Goal: Information Seeking & Learning: Learn about a topic

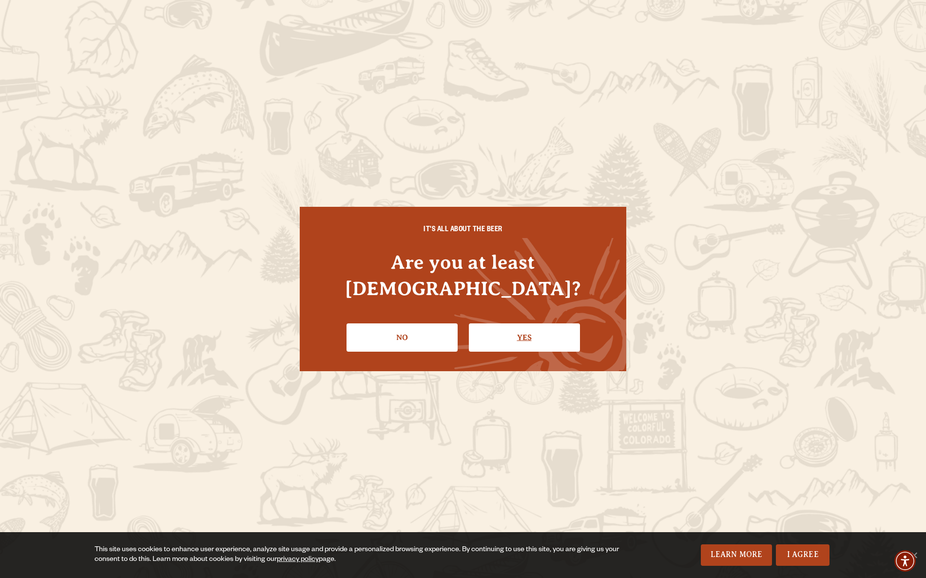
click at [495, 329] on link "Yes" at bounding box center [524, 337] width 111 height 28
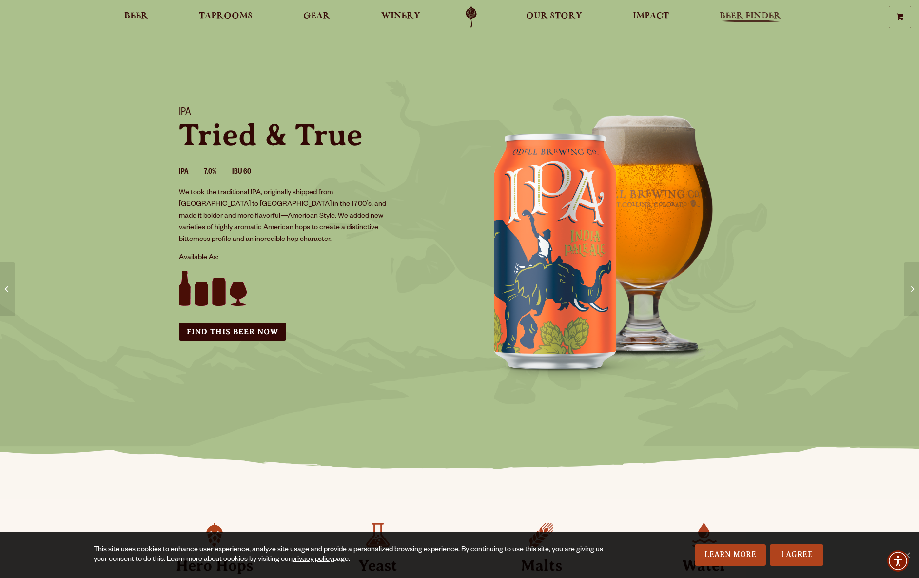
click at [756, 16] on span "Beer Finder" at bounding box center [749, 16] width 61 height 8
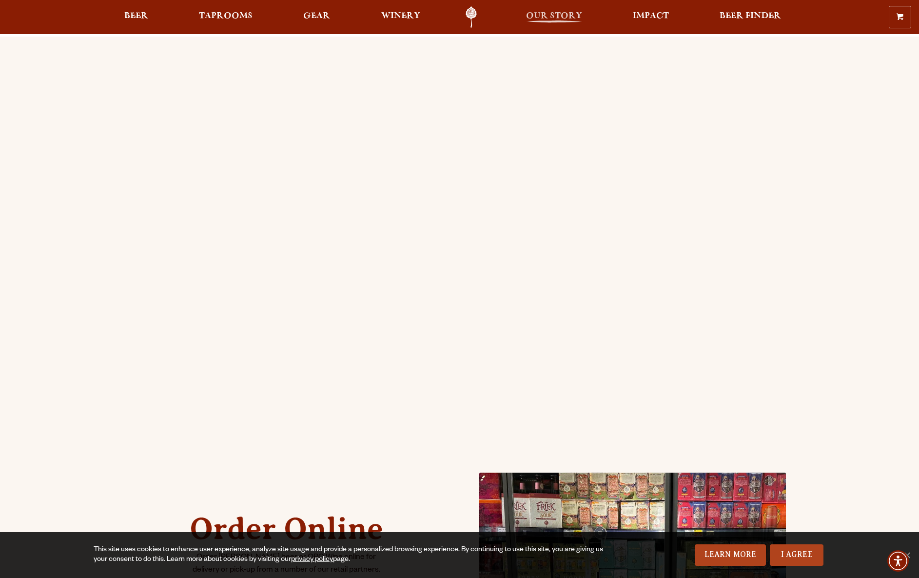
click at [566, 17] on span "Our Story" at bounding box center [554, 16] width 56 height 8
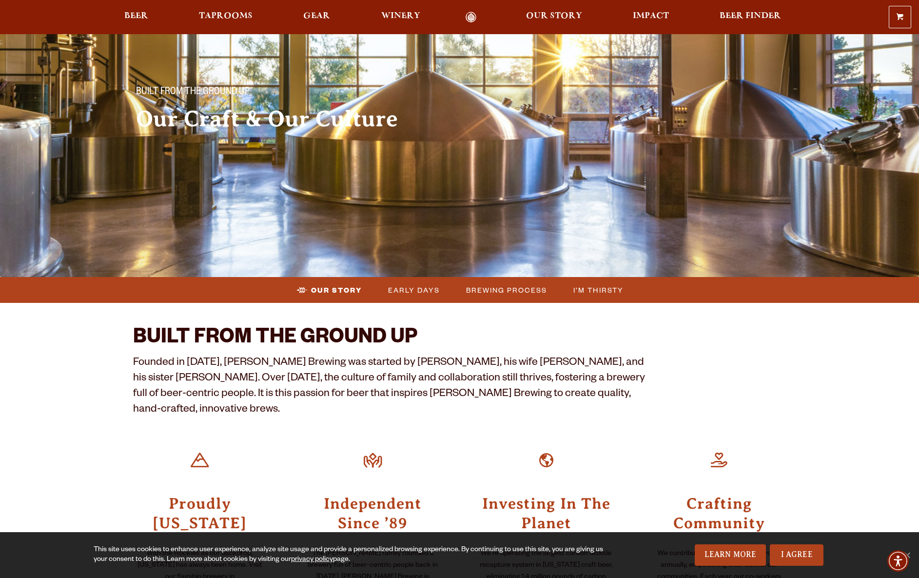
scroll to position [17, 0]
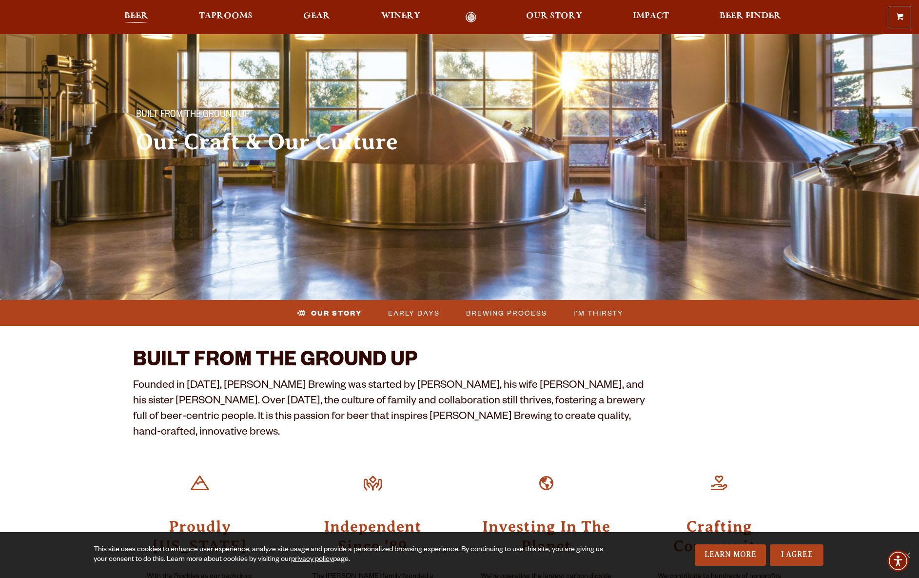
click at [146, 19] on span "Beer" at bounding box center [136, 16] width 24 height 8
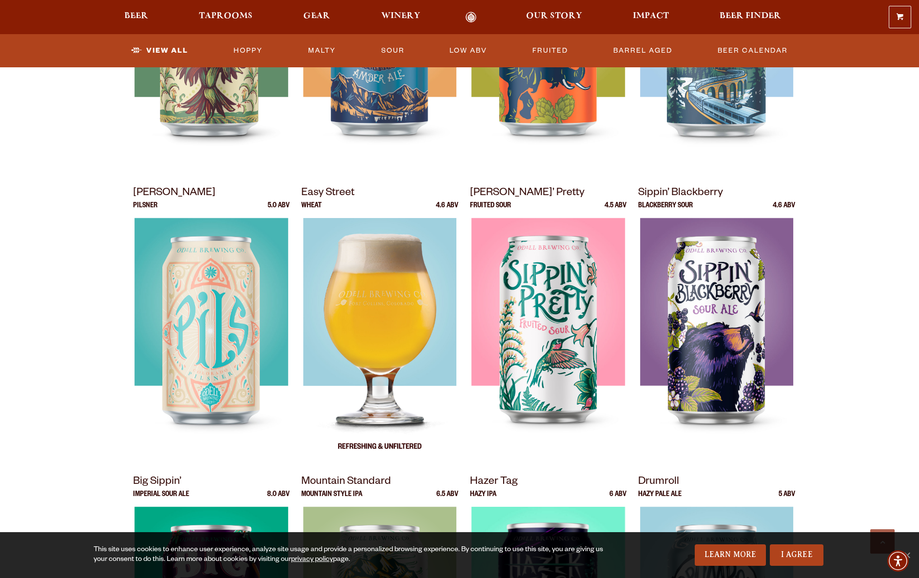
scroll to position [626, 0]
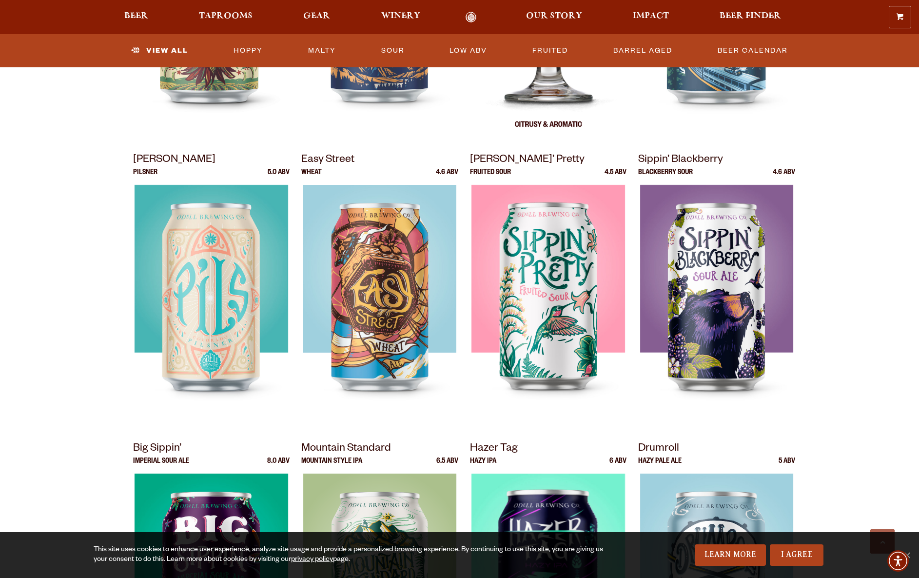
click at [505, 94] on img at bounding box center [547, 18] width 153 height 244
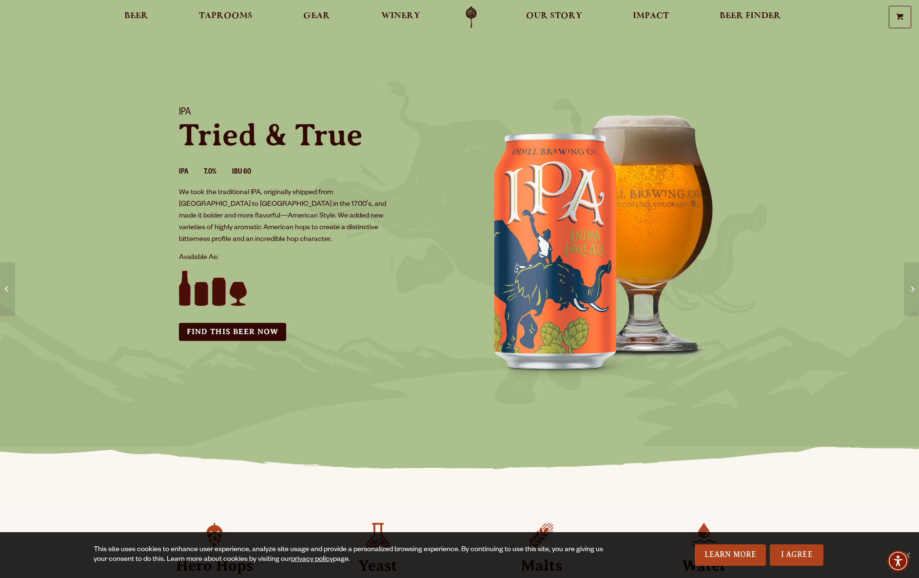
click at [194, 278] on img at bounding box center [213, 287] width 68 height 35
click at [221, 283] on img at bounding box center [213, 287] width 68 height 35
click at [227, 314] on div "IPA Tried & True IPA 7.0% IBU 60 We took the traditional IPA, originally shippe…" at bounding box center [313, 223] width 292 height 257
click at [227, 323] on link "Find this Beer Now" at bounding box center [232, 332] width 107 height 18
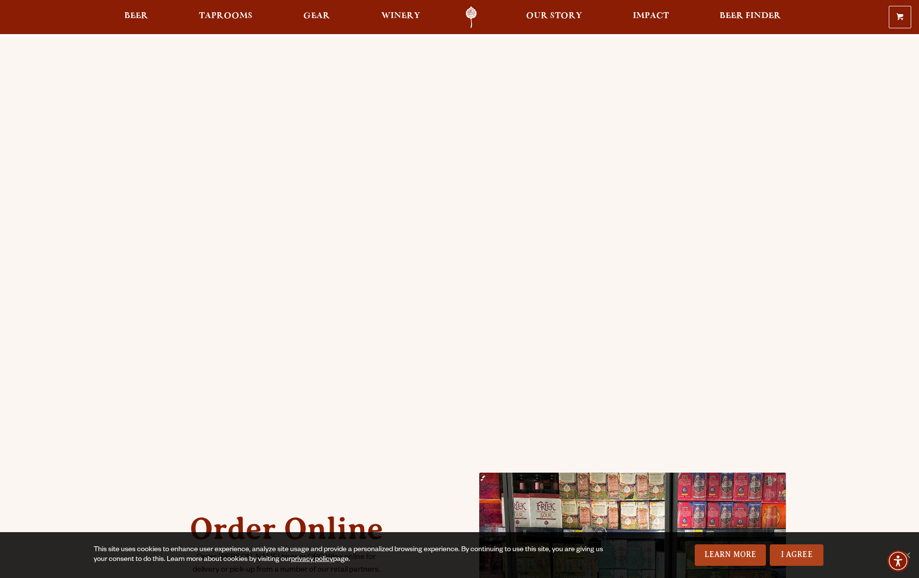
click at [815, 151] on div "Order Online Order Odell beer or OBC Wine online for delivery or pick-up from a…" at bounding box center [459, 386] width 919 height 699
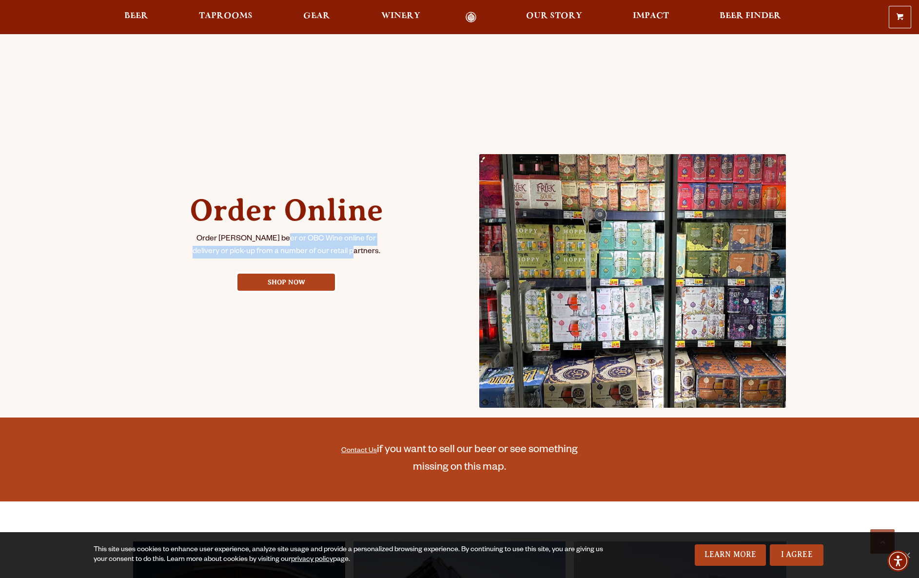
drag, startPoint x: 269, startPoint y: 240, endPoint x: 364, endPoint y: 244, distance: 95.6
click at [367, 252] on p "Order Odell beer or OBC Wine online for delivery or pick-up from a number of ou…" at bounding box center [286, 246] width 195 height 26
click at [364, 244] on p "Order Odell beer or OBC Wine online for delivery or pick-up from a number of ou…" at bounding box center [286, 246] width 195 height 26
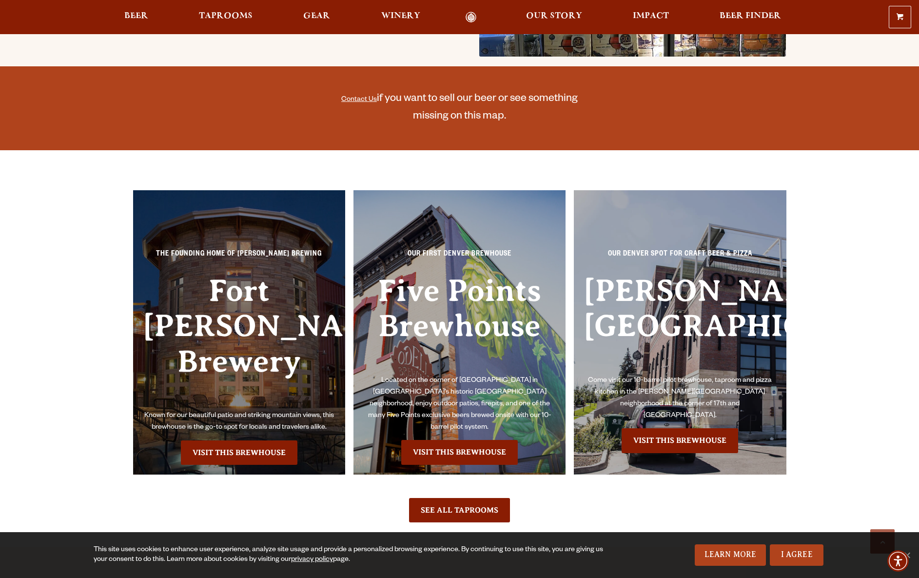
scroll to position [644, 0]
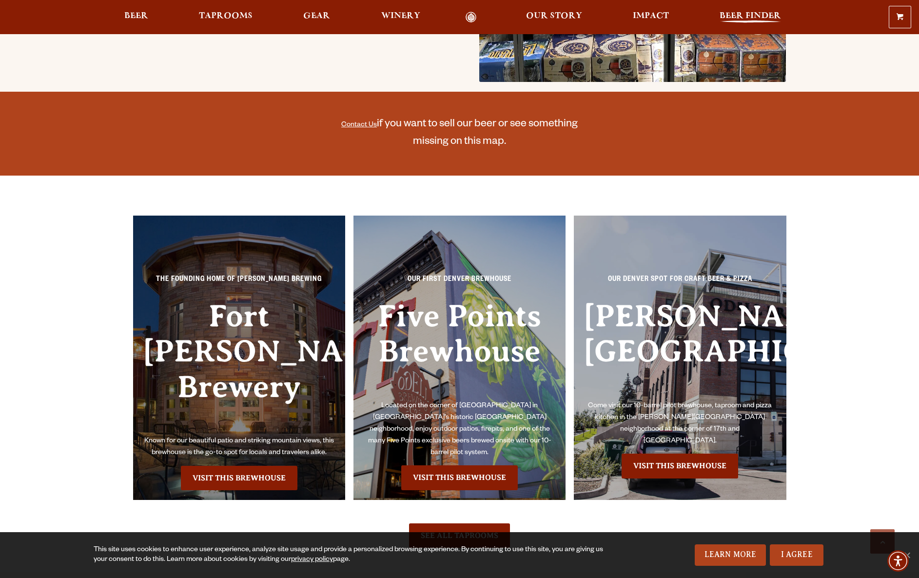
click at [723, 17] on span "Beer Finder" at bounding box center [749, 16] width 61 height 8
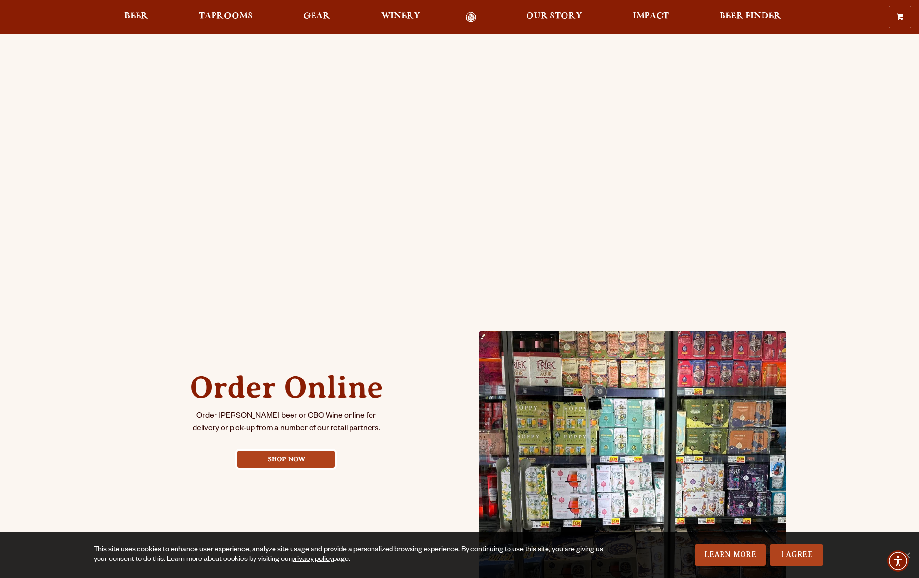
scroll to position [0, 0]
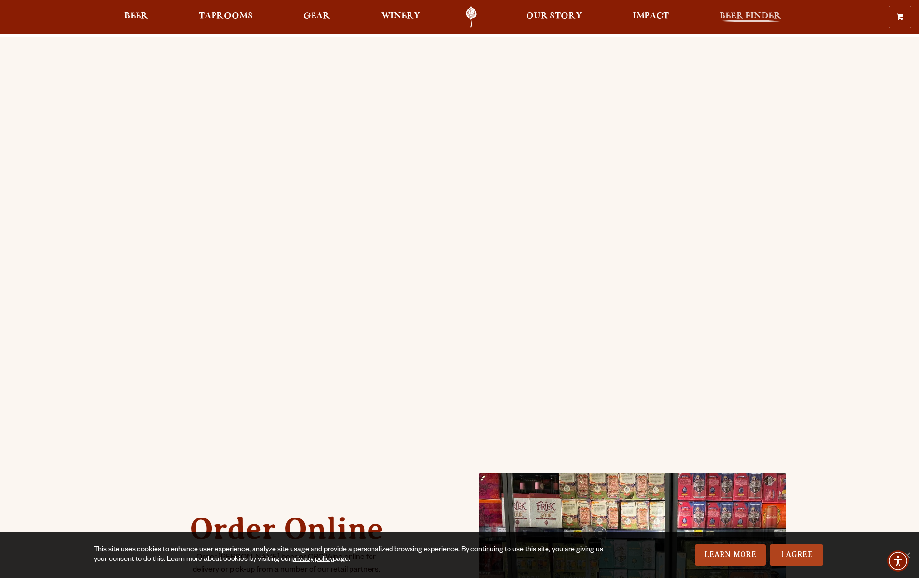
click at [748, 6] on link "Beer Finder" at bounding box center [750, 17] width 74 height 22
click at [747, 17] on span "Beer Finder" at bounding box center [749, 16] width 61 height 8
click at [468, 14] on link "Odell Home" at bounding box center [471, 17] width 37 height 22
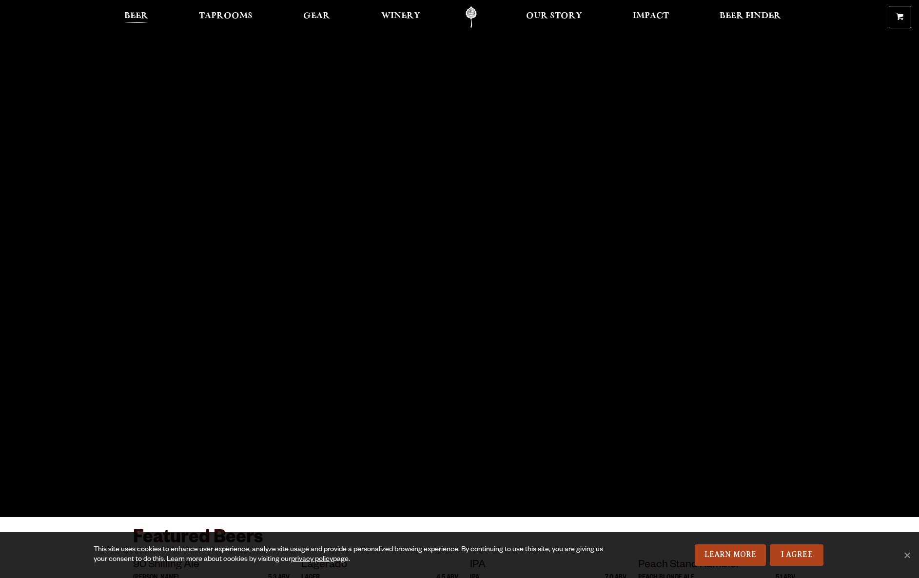
click at [143, 17] on span "Beer" at bounding box center [136, 16] width 24 height 8
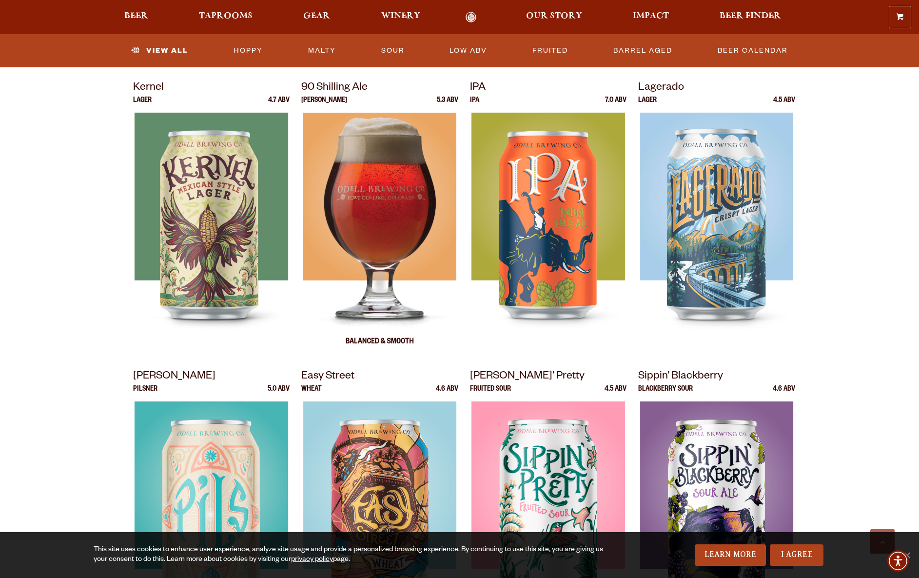
scroll to position [452, 0]
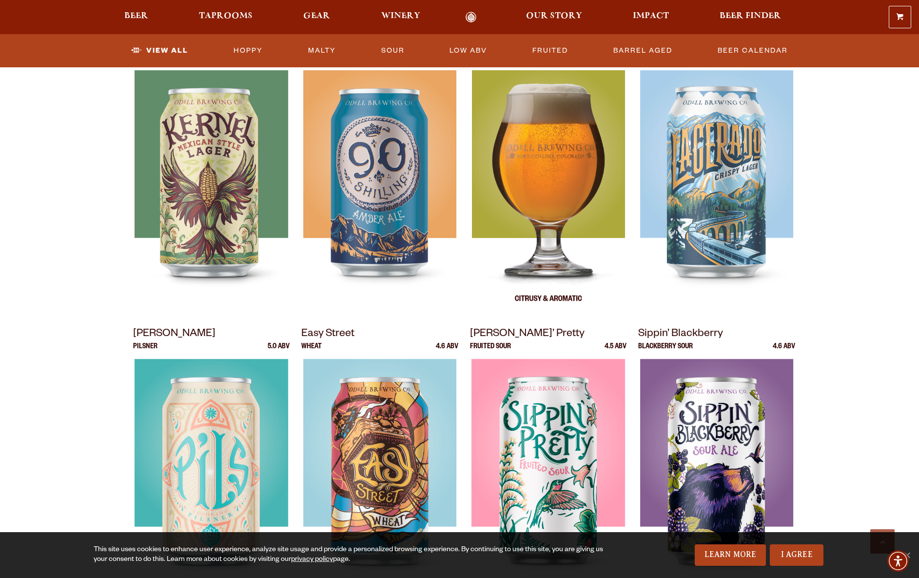
click at [541, 252] on img at bounding box center [547, 192] width 153 height 244
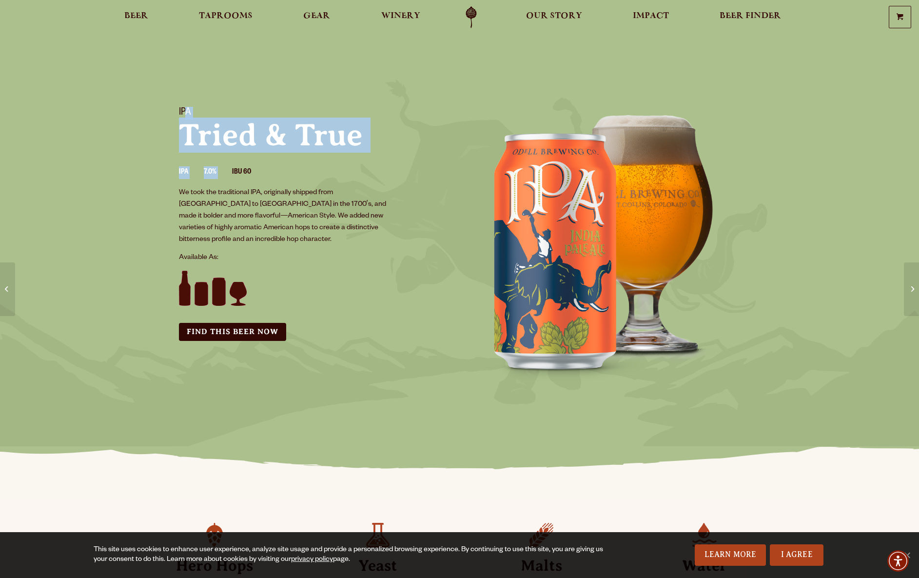
drag, startPoint x: 211, startPoint y: 124, endPoint x: 256, endPoint y: 186, distance: 76.7
click at [303, 167] on div "IPA Tried & True IPA 7.0% IBU 60 We took the traditional IPA, originally shippe…" at bounding box center [313, 223] width 292 height 257
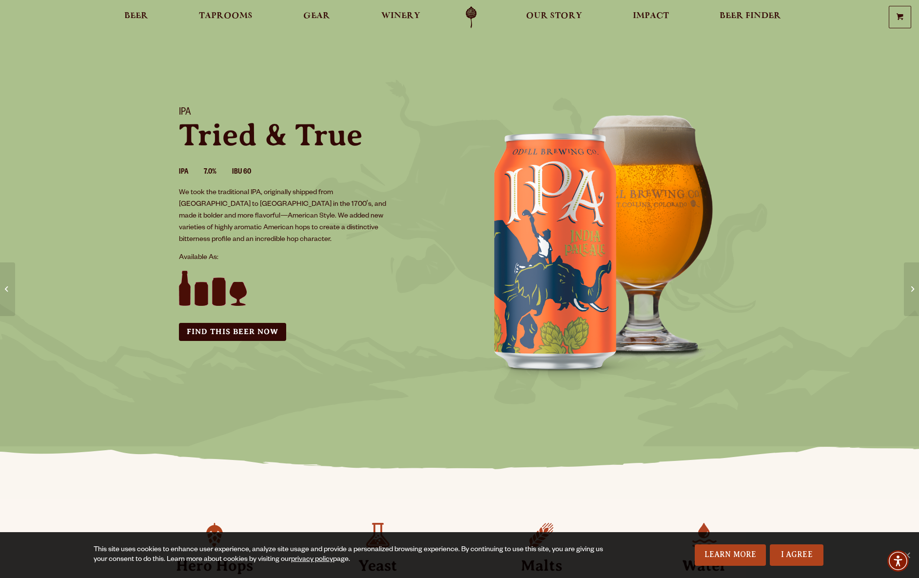
click at [188, 200] on p "We took the traditional IPA, originally shipped from [GEOGRAPHIC_DATA] to [GEOG…" at bounding box center [286, 216] width 215 height 58
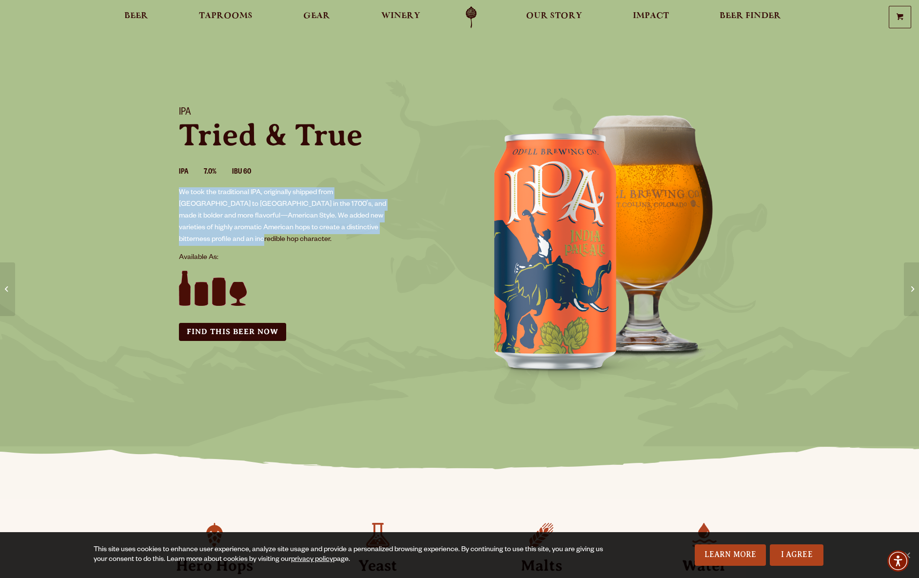
drag, startPoint x: 178, startPoint y: 188, endPoint x: 380, endPoint y: 226, distance: 205.8
click at [380, 226] on div "IPA Tried & True IPA 7.0% IBU 60 We took the traditional IPA, originally shippe…" at bounding box center [313, 223] width 292 height 257
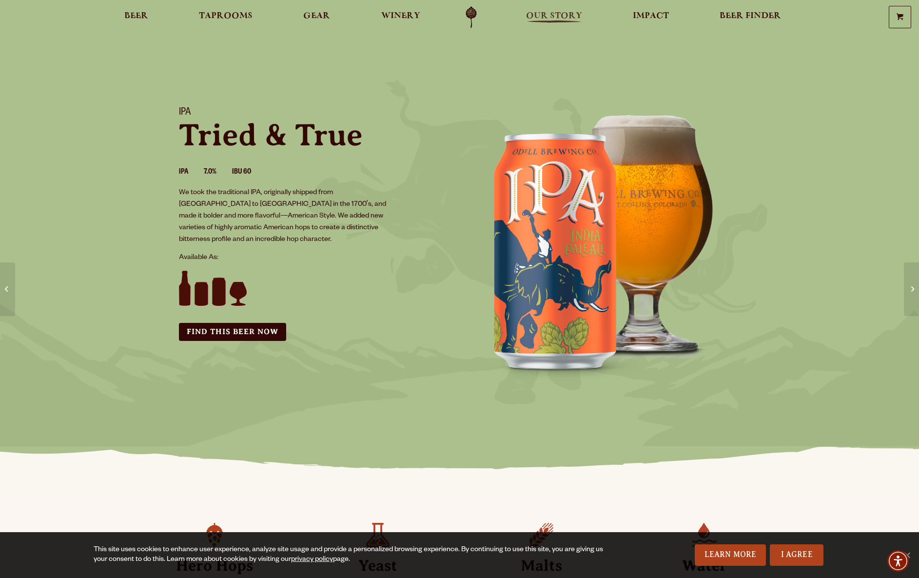
click at [549, 15] on span "Our Story" at bounding box center [554, 16] width 56 height 8
